Goal: Information Seeking & Learning: Check status

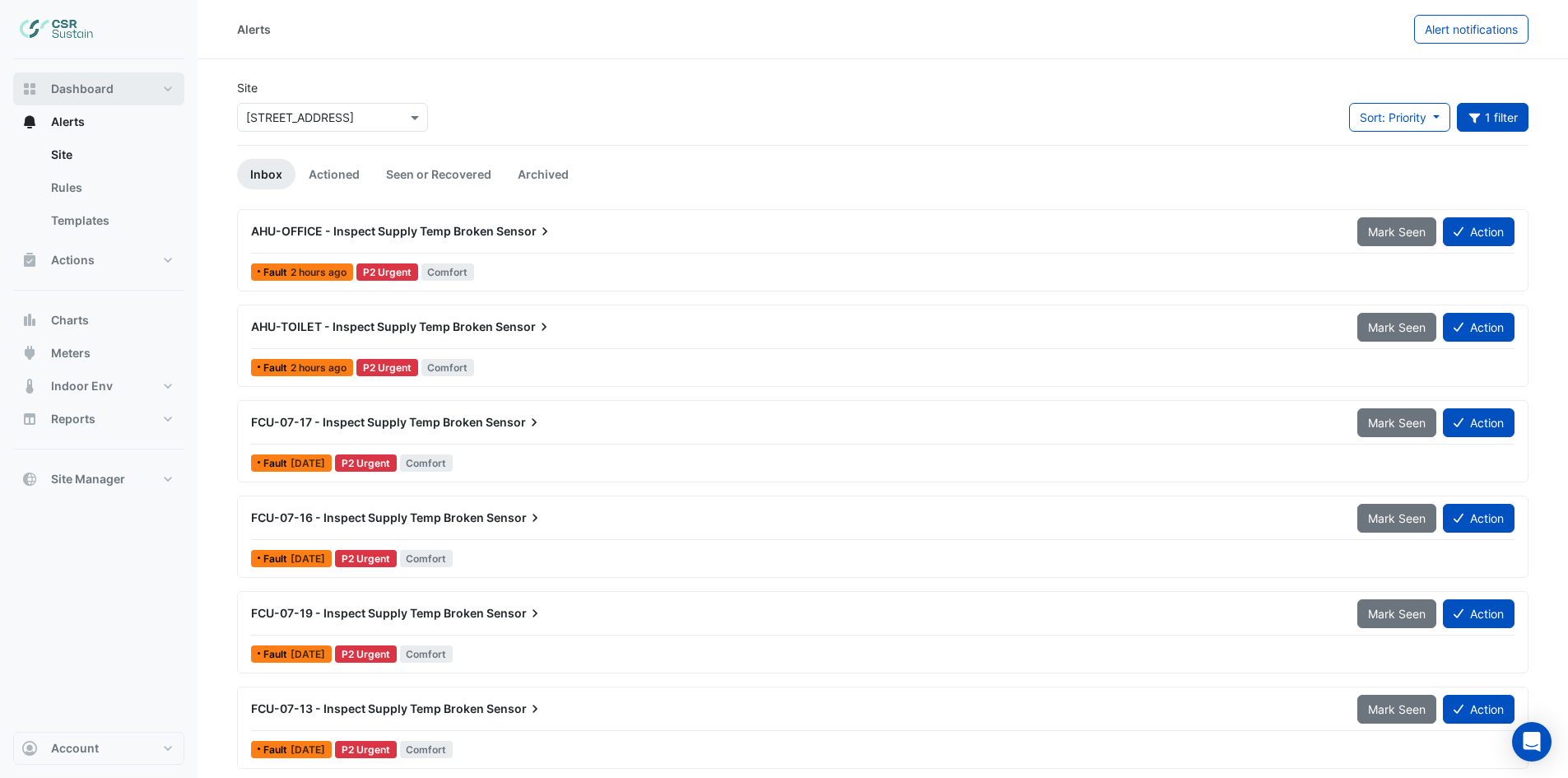
click at [77, 89] on span "Dashboard" at bounding box center [82, 89] width 63 height 16
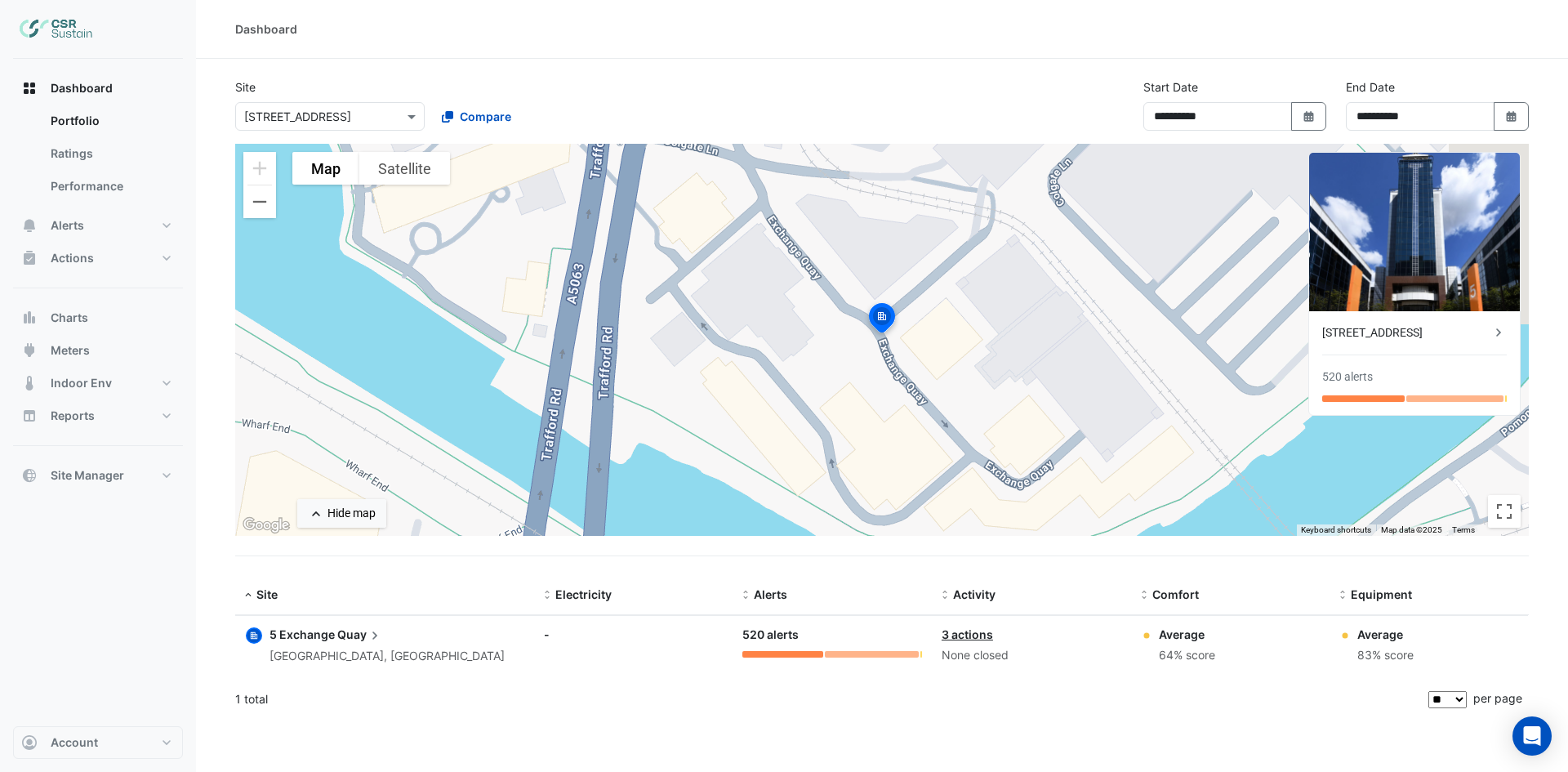
click at [1385, 333] on div "[STREET_ADDRESS]" at bounding box center [1406, 333] width 168 height 17
click at [605, 93] on ngb-offcanvas-backdrop at bounding box center [784, 386] width 1568 height 772
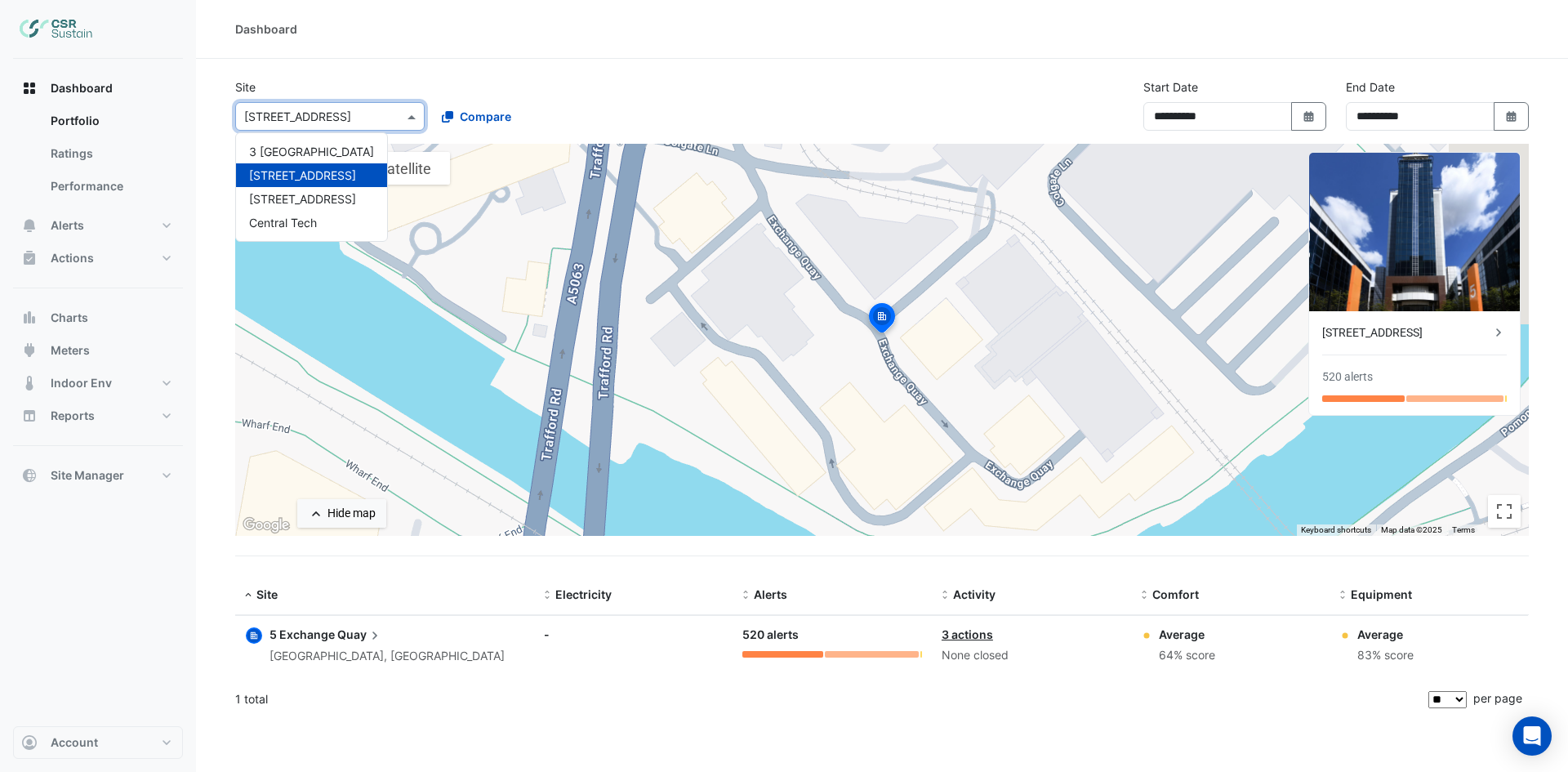
click at [317, 119] on input "text" at bounding box center [313, 117] width 139 height 17
click at [300, 147] on span "3 St. Paul's Place" at bounding box center [312, 151] width 125 height 14
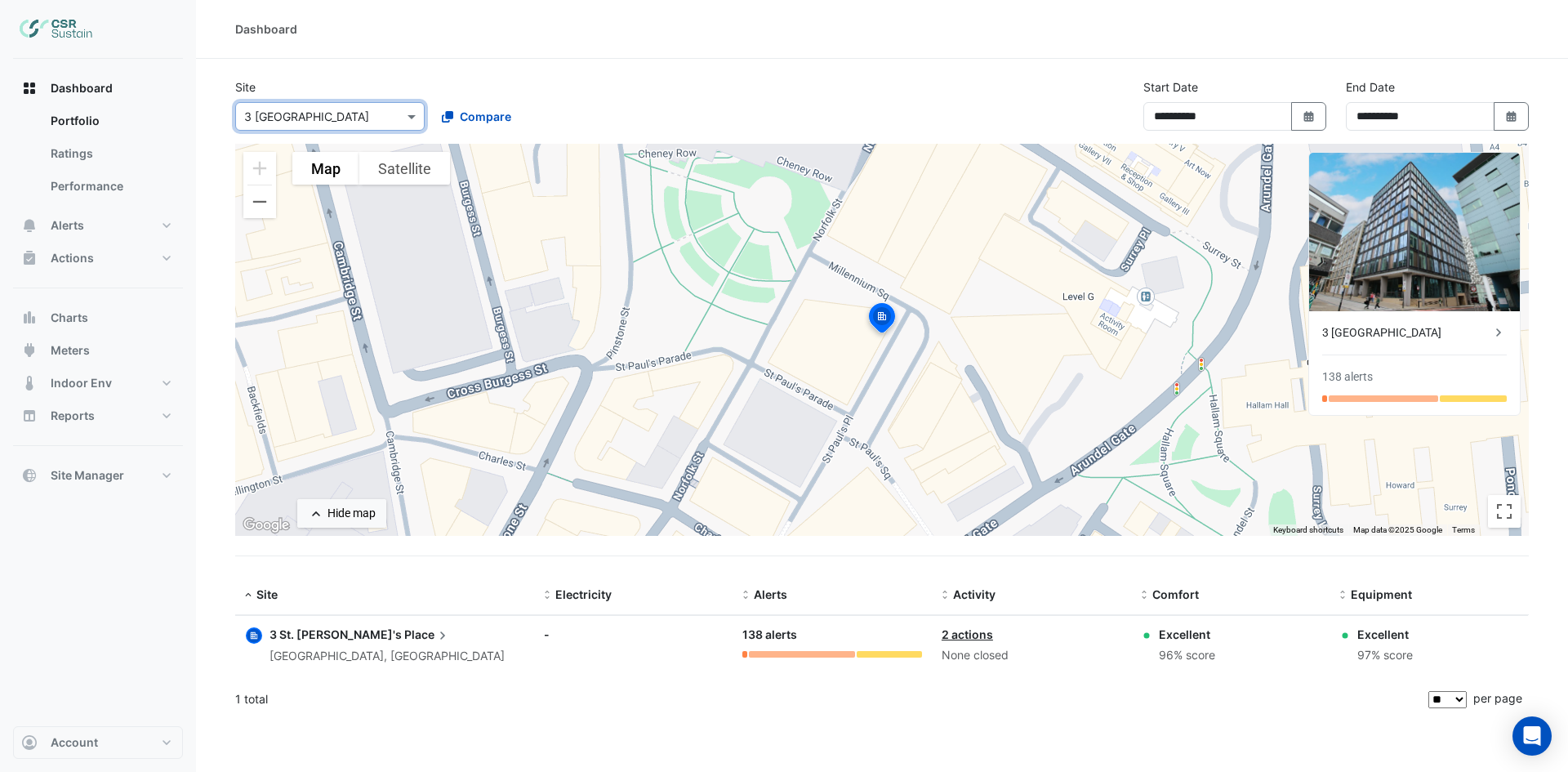
click at [1351, 333] on div "3 St. Paul's Place" at bounding box center [1406, 333] width 168 height 17
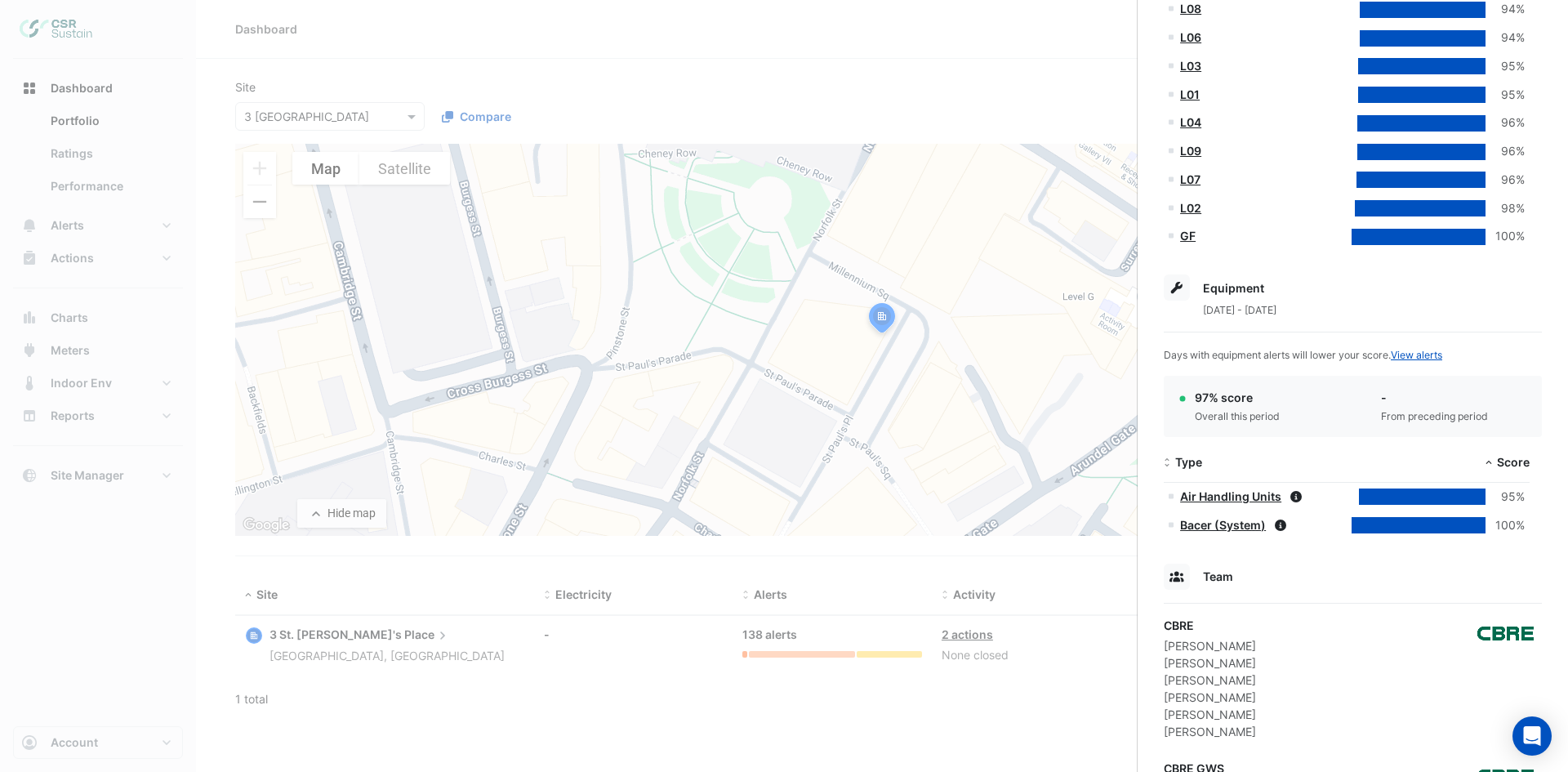
scroll to position [653, 0]
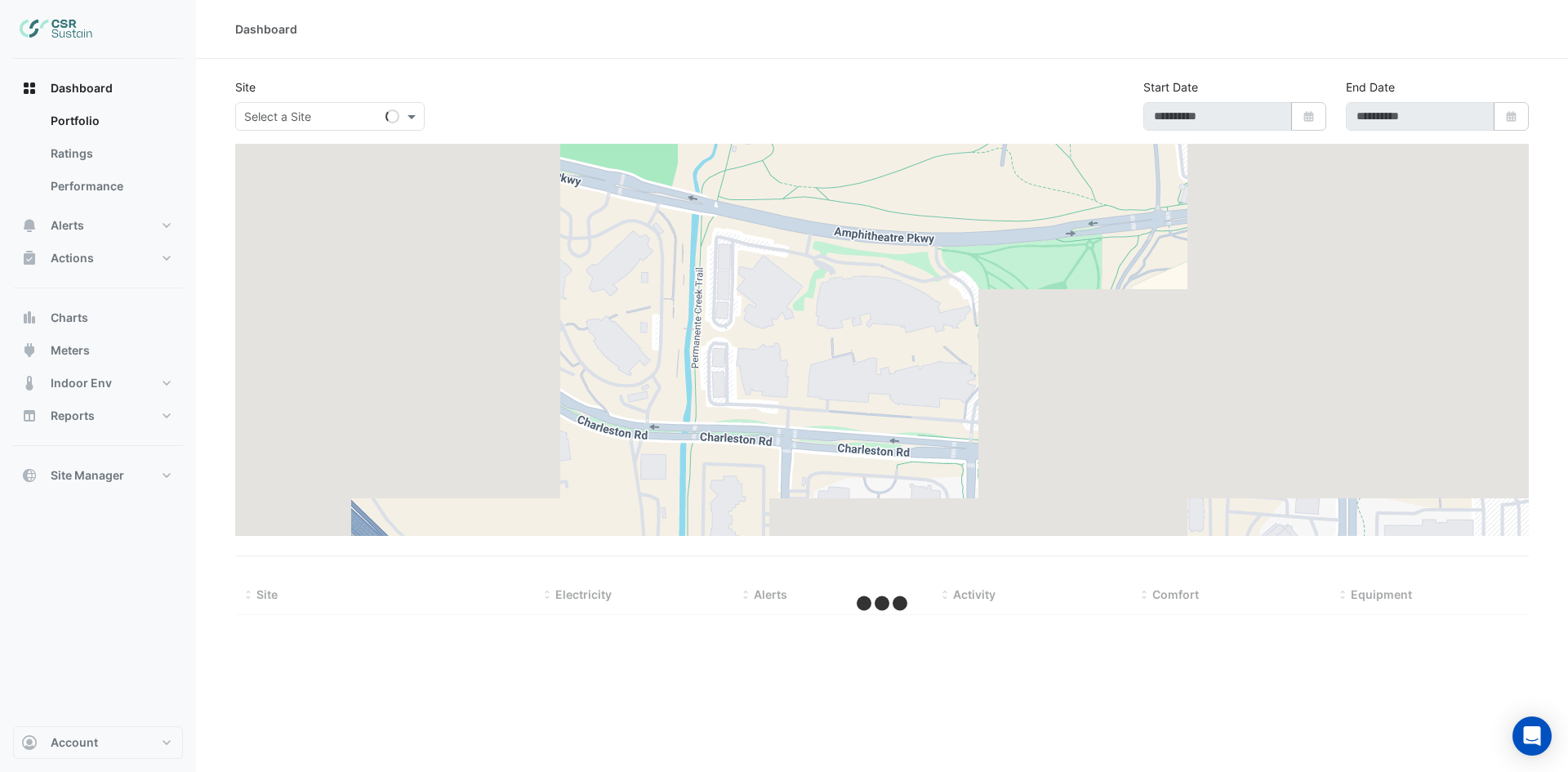
type input "**********"
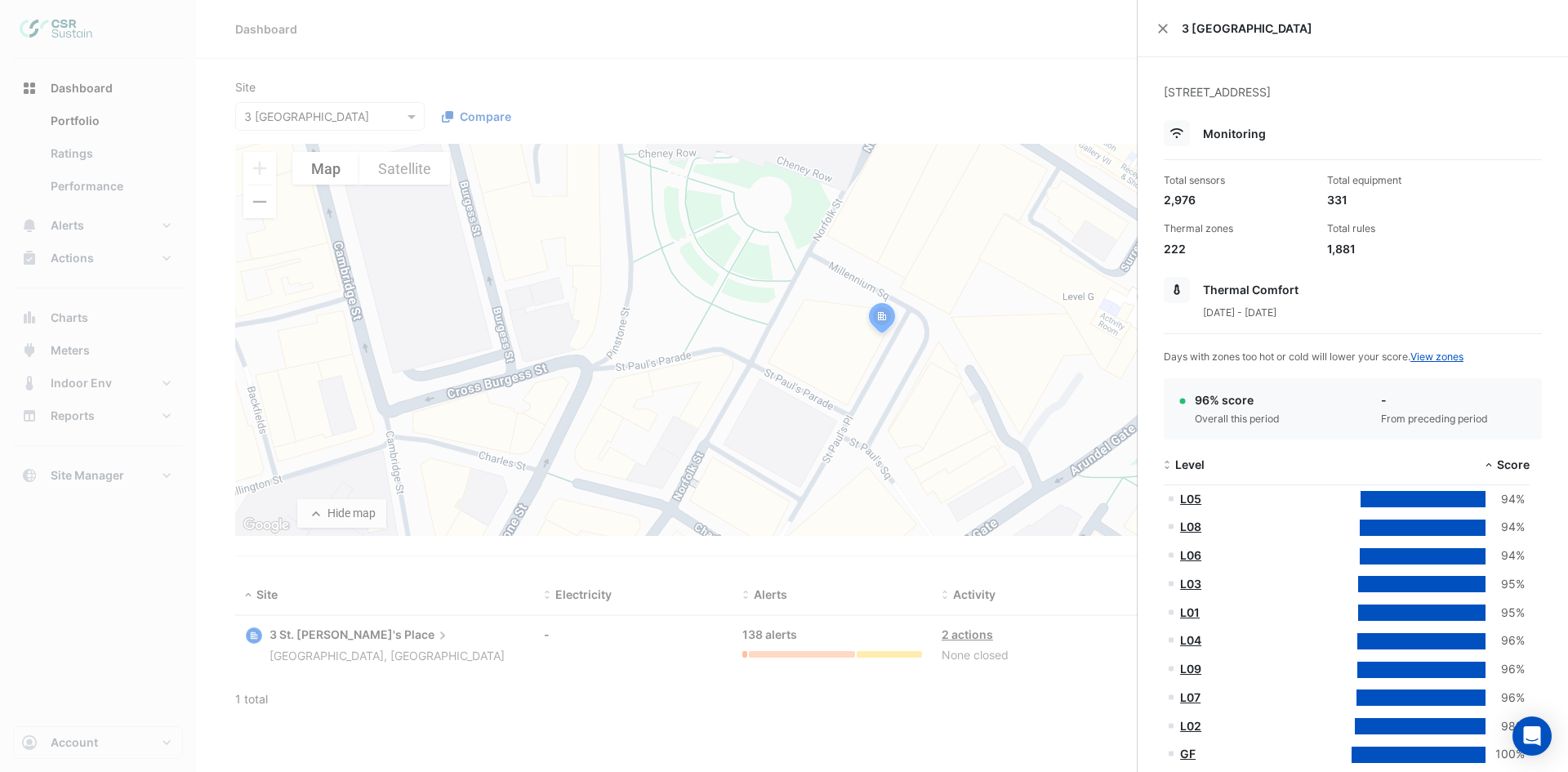
click at [1074, 69] on ngb-offcanvas-backdrop at bounding box center [784, 386] width 1568 height 772
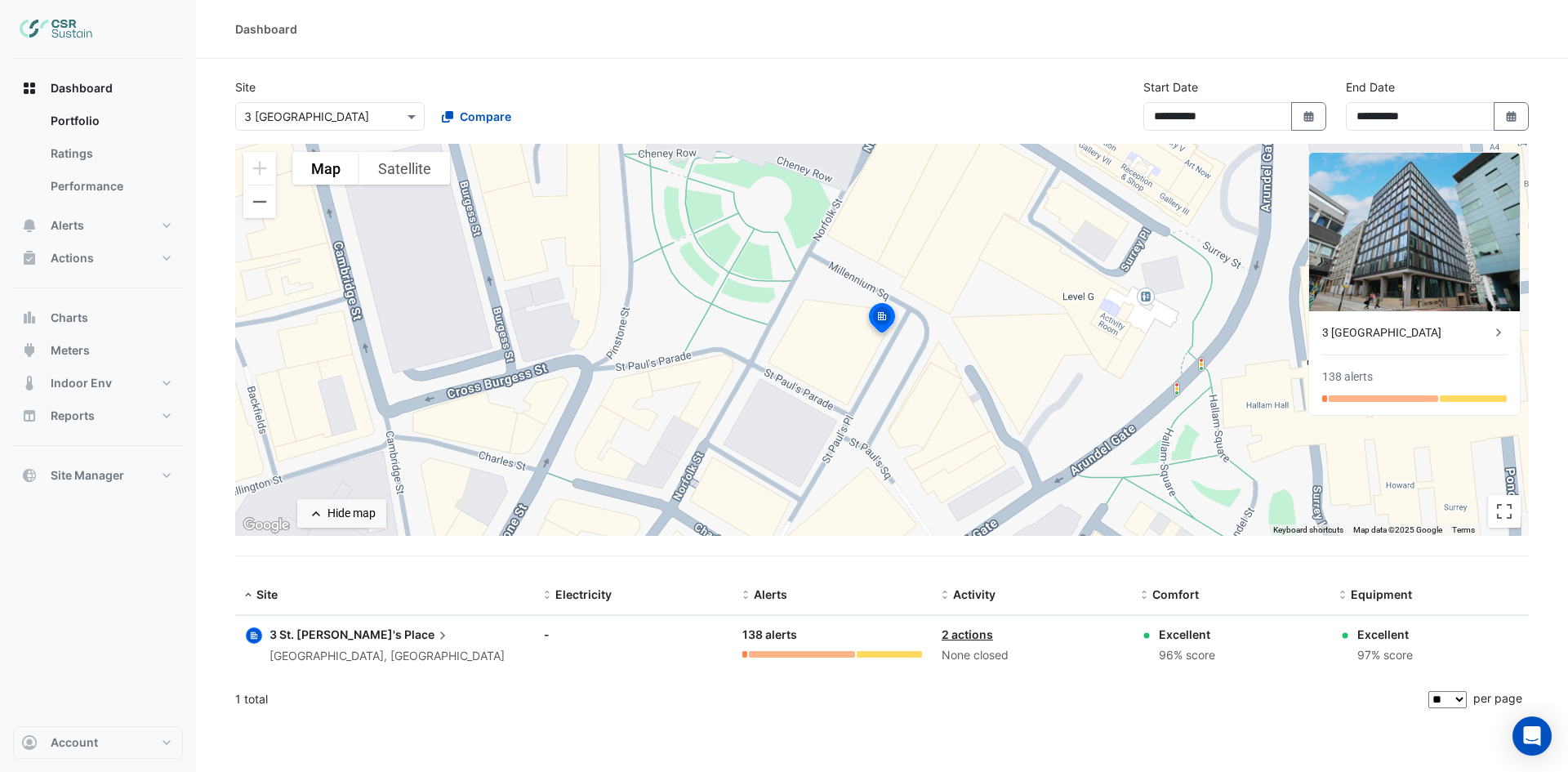
click at [357, 111] on input "text" at bounding box center [313, 117] width 139 height 17
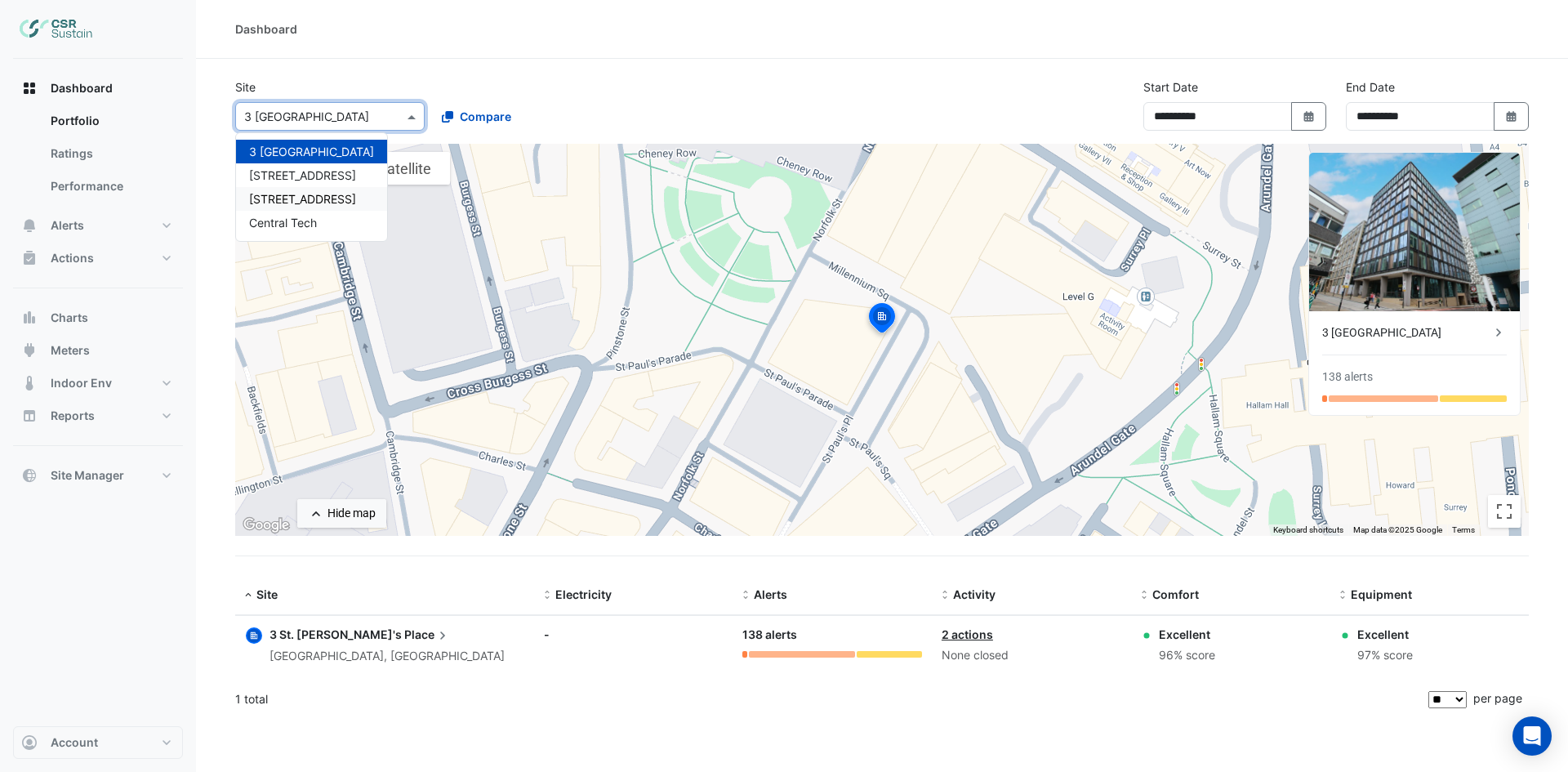
click at [293, 190] on div "[STREET_ADDRESS]" at bounding box center [311, 199] width 151 height 24
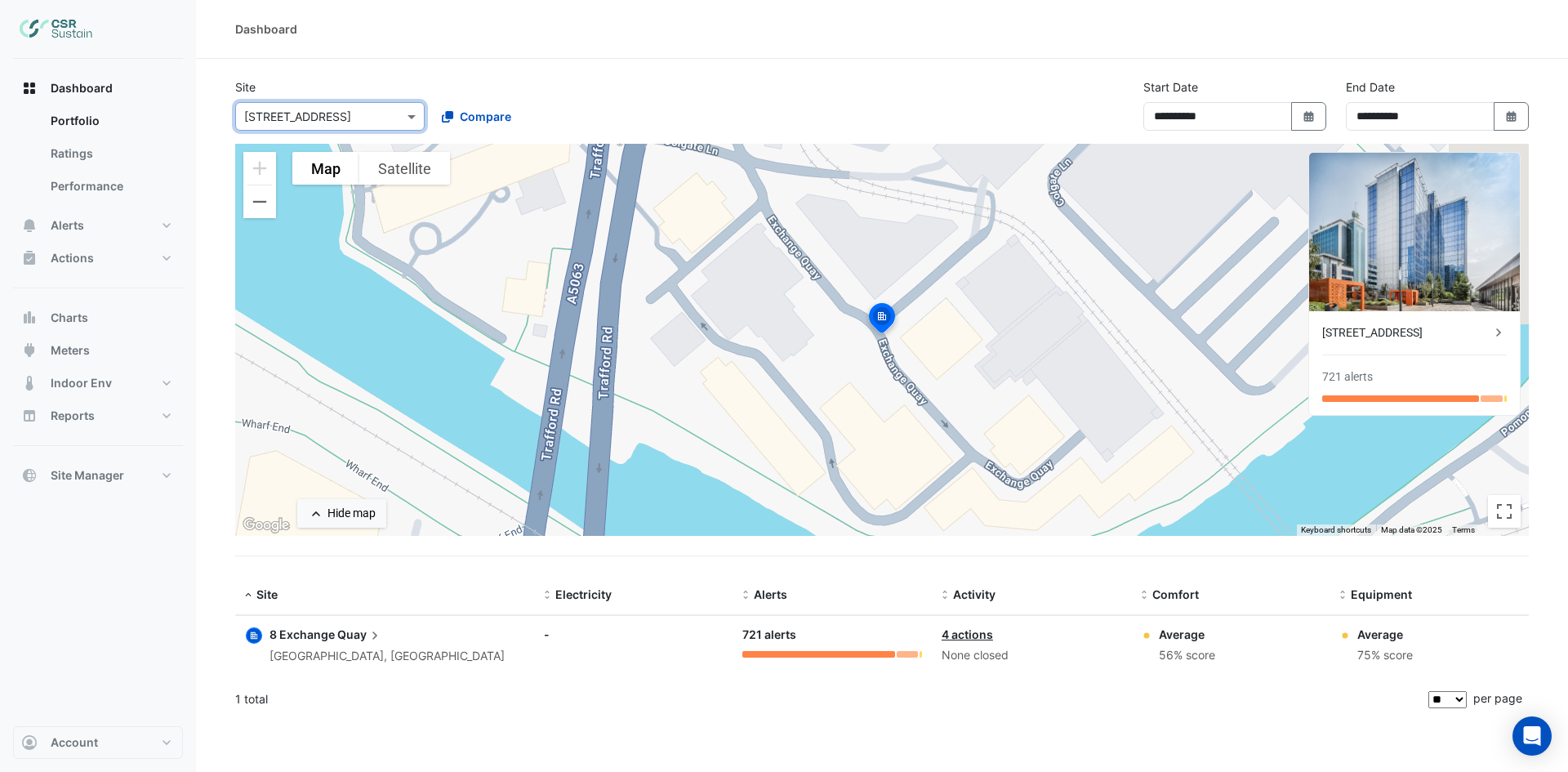
click at [72, 61] on div "Dashboard Portfolio Ratings Performance Alerts Site Rules Templates Actions Sit…" at bounding box center [97, 393] width 170 height 668
click at [76, 62] on div "Dashboard Portfolio Ratings Performance Alerts Site Rules Templates Actions Sit…" at bounding box center [97, 393] width 170 height 668
click at [936, 575] on div "To navigate the map with touch gestures double-tap and hold your finger on the …" at bounding box center [881, 360] width 1293 height 432
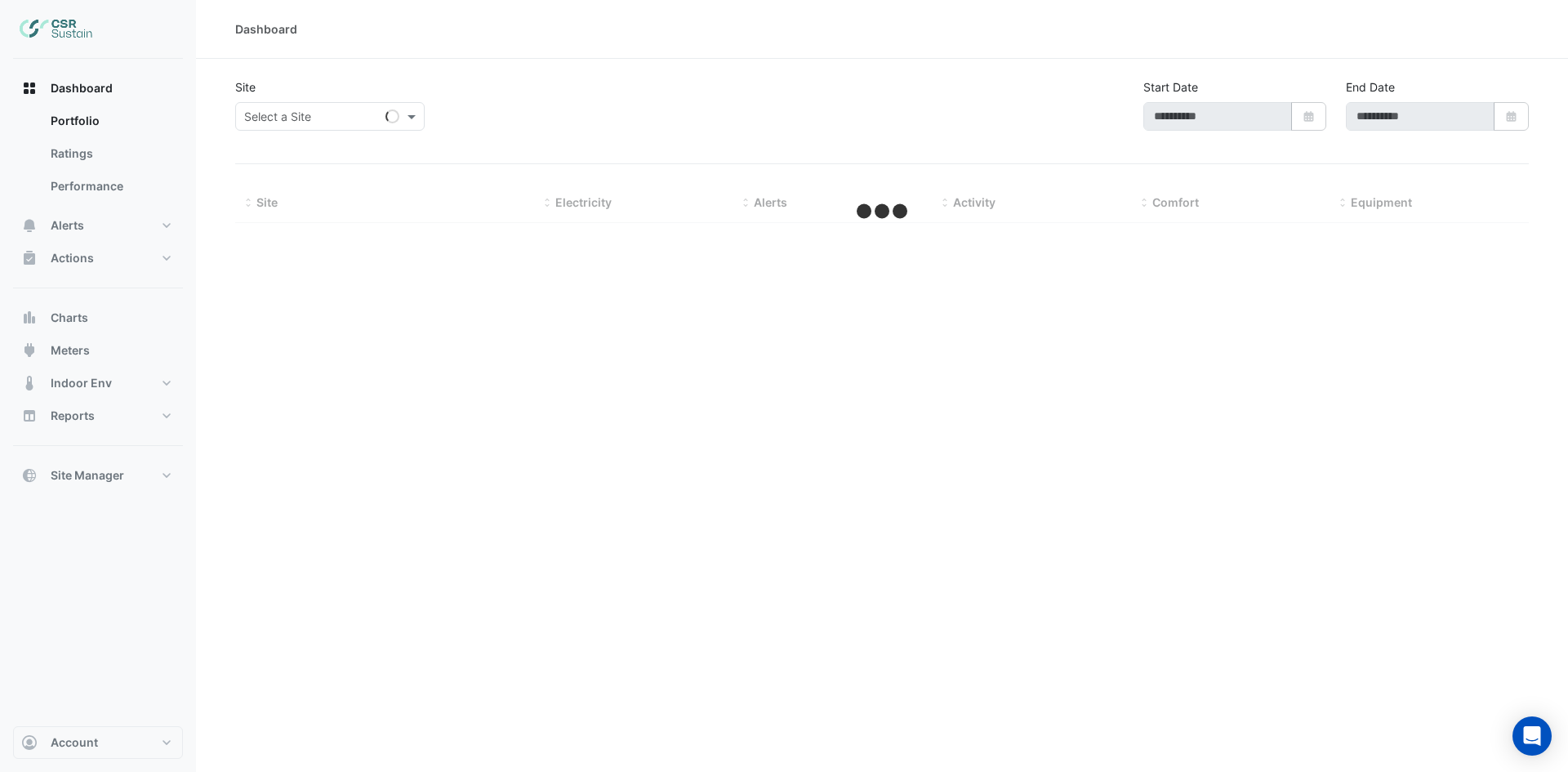
type input "**********"
